Goal: Find specific page/section: Locate item on page

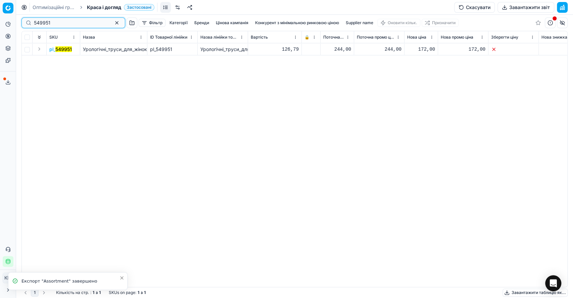
drag, startPoint x: 57, startPoint y: 20, endPoint x: 20, endPoint y: 20, distance: 37.0
click at [20, 20] on div "549951 Фільтр Категорії [PERSON_NAME] кампанія Конкурент з мінімальною ринковою…" at bounding box center [294, 157] width 557 height 284
paste input "93485"
type input "93485"
click at [41, 48] on button "Expand" at bounding box center [39, 49] width 8 height 8
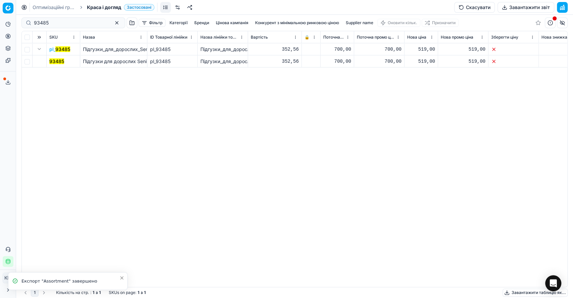
click at [61, 64] on span "93485" at bounding box center [56, 61] width 15 height 7
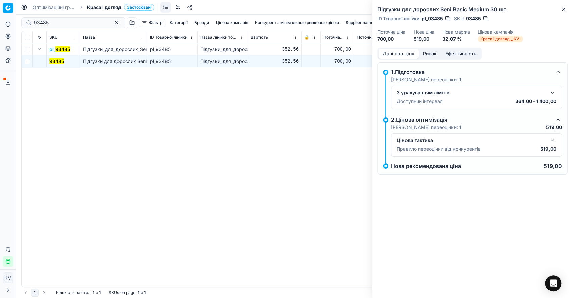
click at [556, 141] on button "button" at bounding box center [553, 140] width 8 height 8
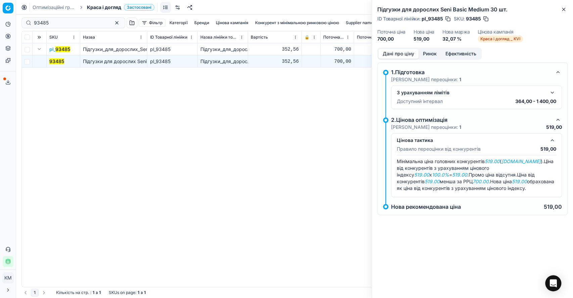
click at [165, 153] on div "pl_ 93485 Підгузки_для_дорослих_Seni_Basic_Мedium_30_шт. pl_93485 Підгузки_для_…" at bounding box center [295, 165] width 546 height 244
